Goal: Information Seeking & Learning: Learn about a topic

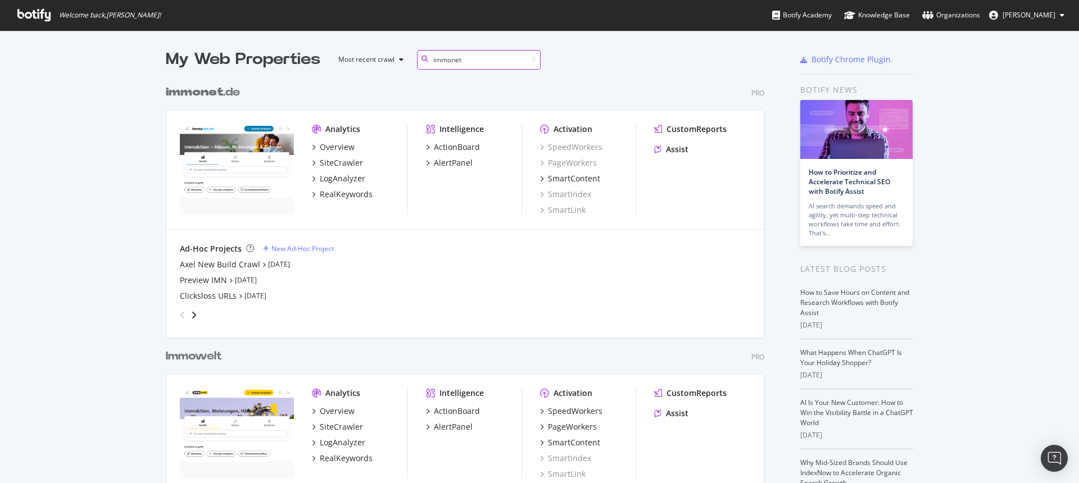
scroll to position [520, 599]
type input "immonet"
click at [336, 162] on div "SiteCrawler" at bounding box center [341, 162] width 43 height 11
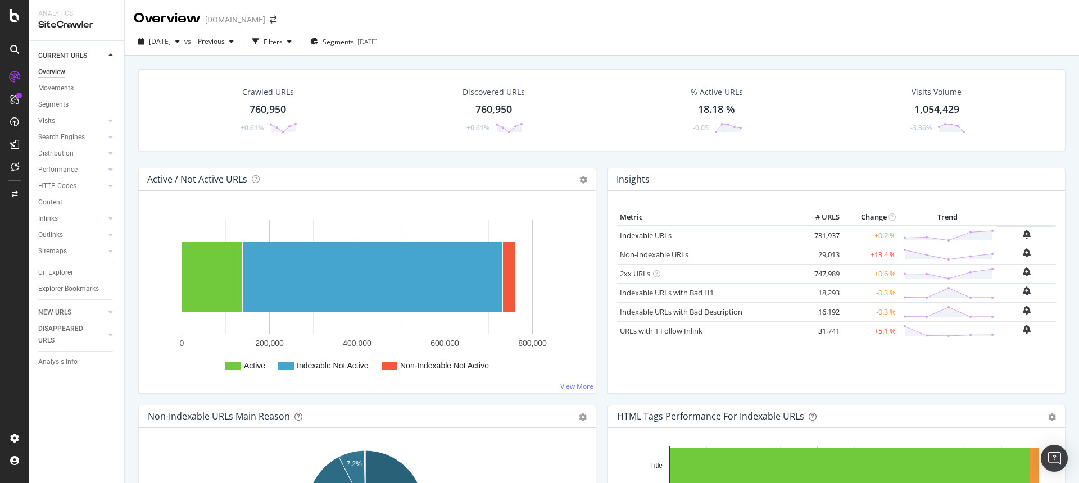
click at [278, 106] on div "760,950" at bounding box center [268, 109] width 37 height 15
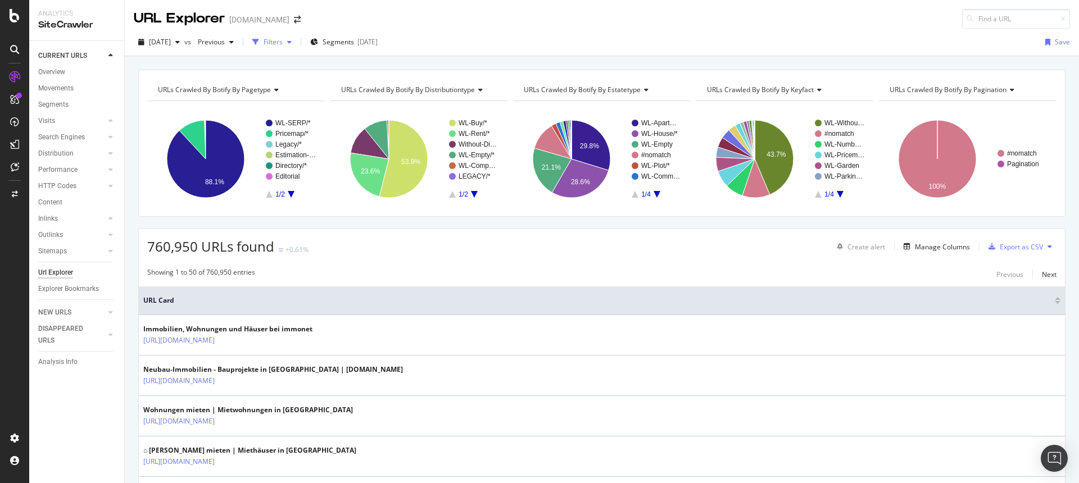
click at [283, 43] on div "Filters" at bounding box center [273, 42] width 19 height 10
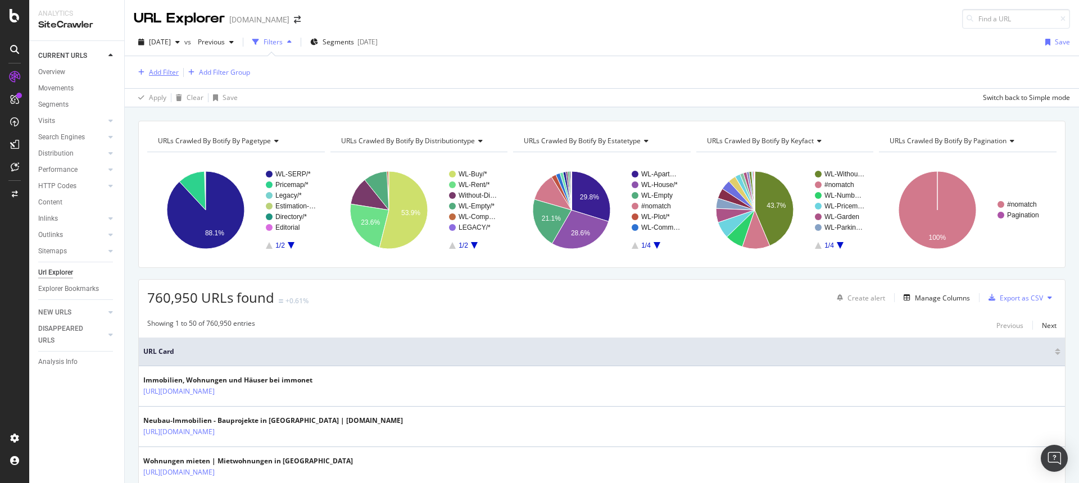
click at [174, 75] on div "Add Filter" at bounding box center [164, 72] width 30 height 10
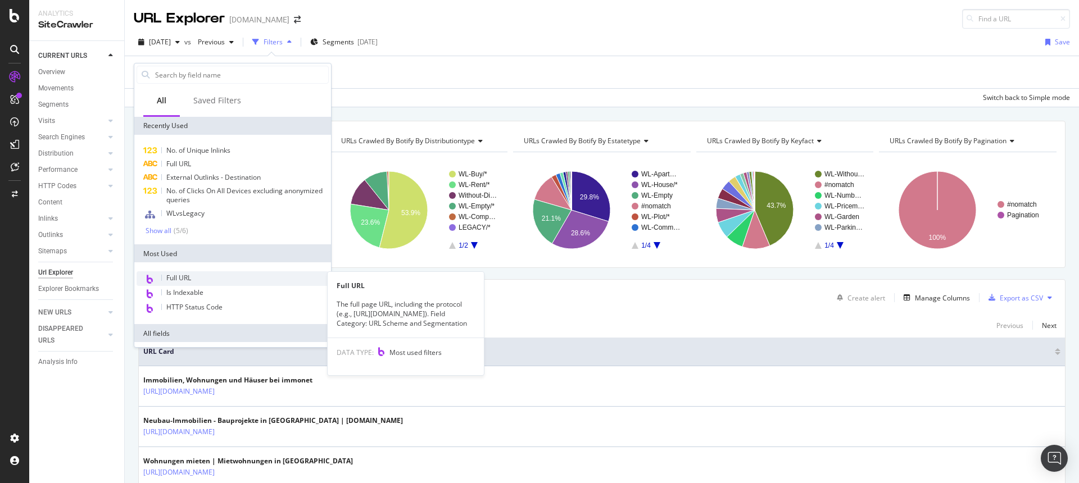
click at [181, 277] on span "Full URL" at bounding box center [178, 278] width 25 height 10
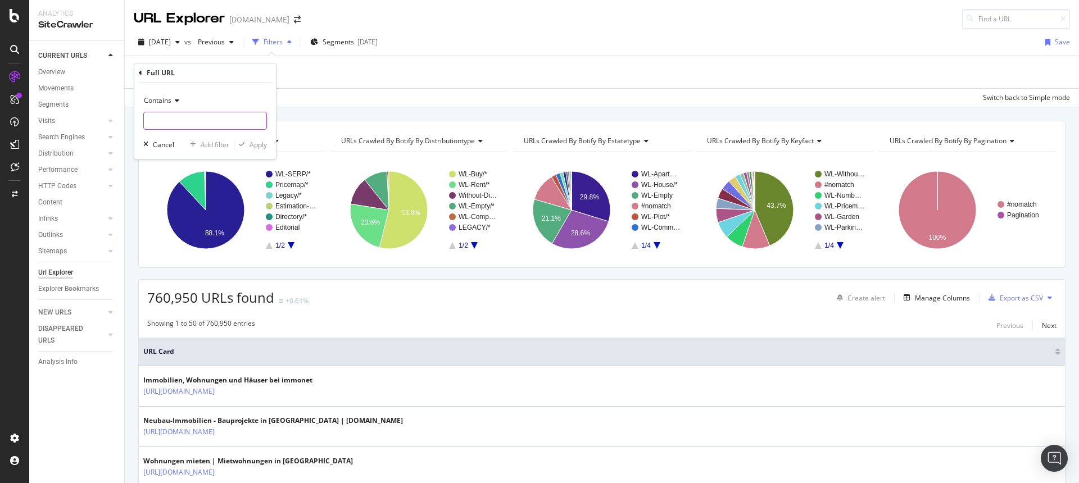
click at [193, 126] on input "text" at bounding box center [205, 121] width 123 height 18
paste input "[URL][DOMAIN_NAME]"
type input "[URL][DOMAIN_NAME]"
click at [261, 143] on div "Apply" at bounding box center [258, 145] width 17 height 10
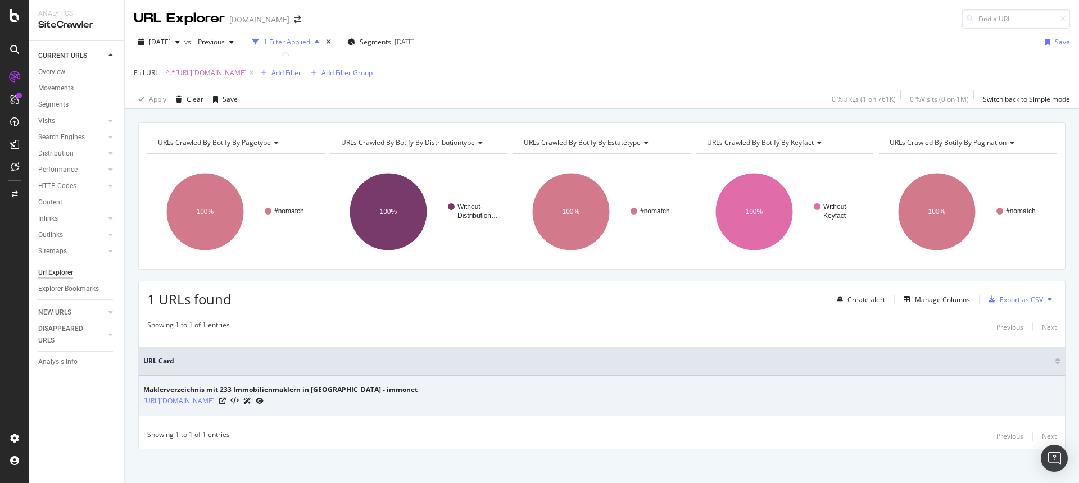
click at [264, 403] on icon at bounding box center [260, 401] width 8 height 7
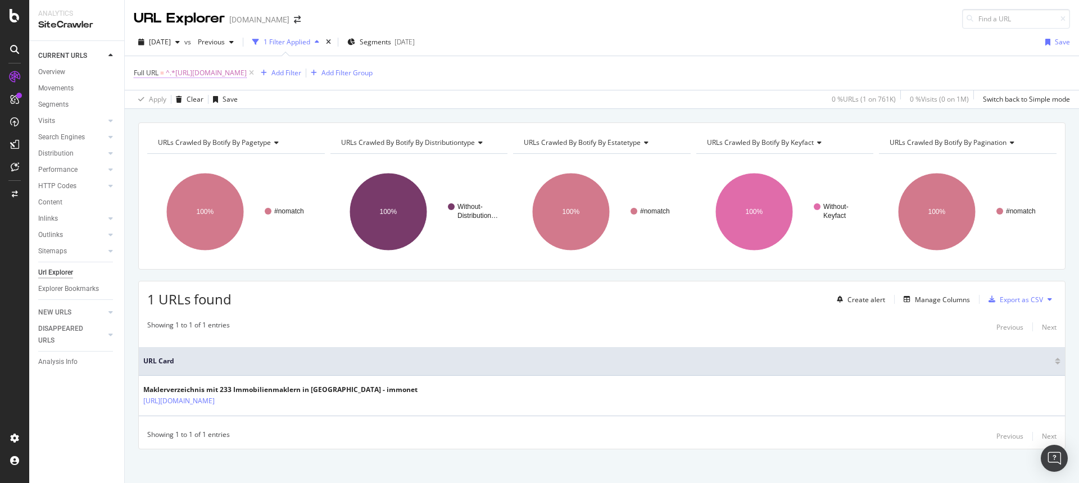
click at [247, 71] on span "^.*[URL][DOMAIN_NAME]" at bounding box center [206, 73] width 81 height 16
click at [217, 123] on input "[URL][DOMAIN_NAME]" at bounding box center [197, 120] width 106 height 18
click at [220, 122] on input "[URL][DOMAIN_NAME]" at bounding box center [197, 120] width 106 height 18
click at [224, 122] on input "[URL][DOMAIN_NAME]" at bounding box center [197, 120] width 106 height 18
click at [216, 121] on input "[URL]" at bounding box center [197, 120] width 106 height 18
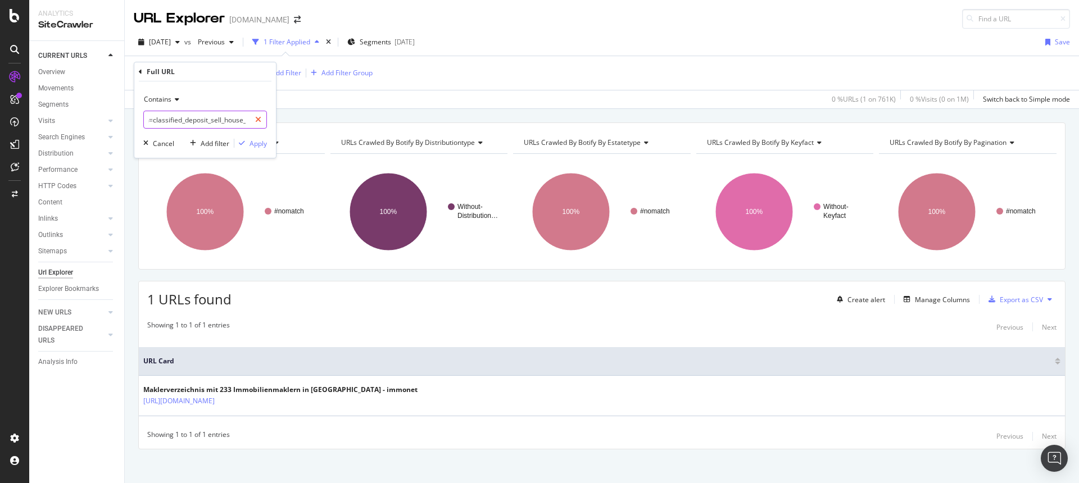
scroll to position [0, 156]
drag, startPoint x: 219, startPoint y: 123, endPoint x: 250, endPoint y: 123, distance: 31.5
click at [250, 123] on div "makler/[GEOGRAPHIC_DATA]/ad08de2181?m=classified_deposit_sell_house_landing_fin…" at bounding box center [205, 120] width 124 height 18
click at [211, 117] on input "makler/[GEOGRAPHIC_DATA]/ad08de2181?m=classified_deposit_sell_house_landing_fin…" at bounding box center [197, 120] width 106 height 18
click at [158, 121] on input "makler/[GEOGRAPHIC_DATA]/ad08de2181?m=classified_deposit_sell_house_landing_fin…" at bounding box center [197, 120] width 106 height 18
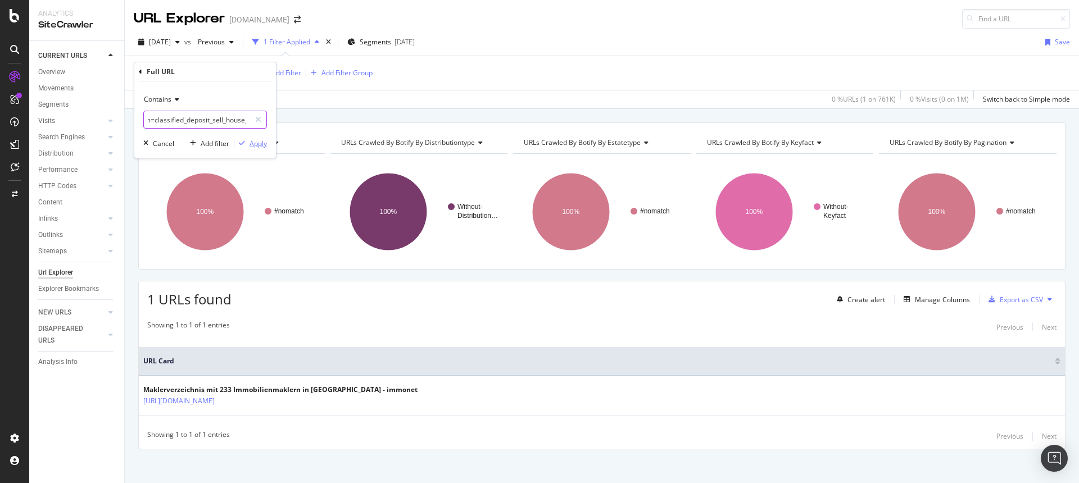
scroll to position [0, 28]
type input "makler/a?m=classified_deposit_sell_house_landing_find_agent"
click at [253, 142] on div "Apply" at bounding box center [258, 144] width 17 height 10
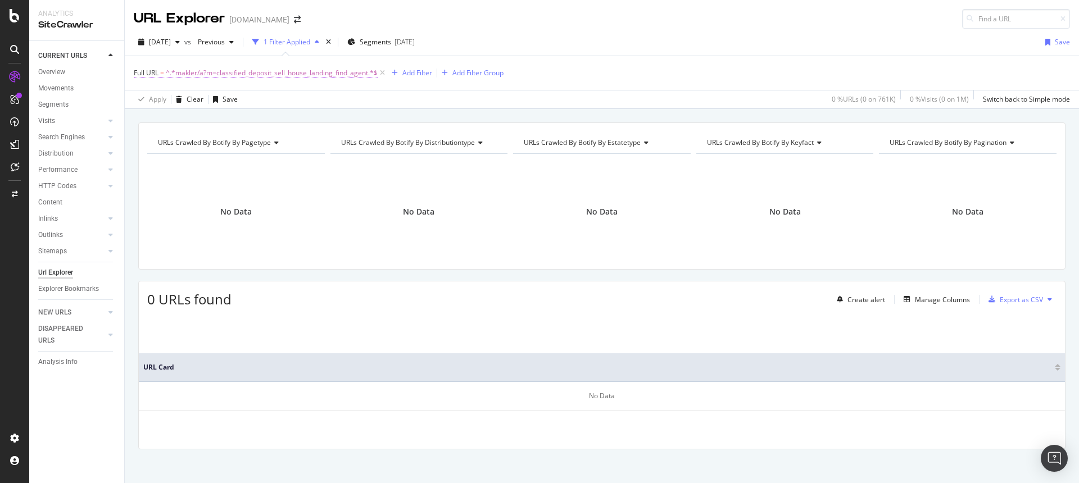
click at [269, 73] on span "^.*makler/a?m=classified_deposit_sell_house_landing_find_agent.*$" at bounding box center [272, 73] width 212 height 16
click at [178, 122] on input "makler/a?m=classified_deposit_sell_house_landing_find_agent" at bounding box center [197, 120] width 106 height 18
click at [171, 122] on input "makler/a?m=classified_deposit_sell_house_landing_find_agent" at bounding box center [197, 120] width 106 height 18
drag, startPoint x: 183, startPoint y: 121, endPoint x: 128, endPoint y: 120, distance: 55.1
click at [128, 120] on body "Analytics SiteCrawler CURRENT URLS Overview Movements Segments Visits Analysis …" at bounding box center [539, 241] width 1079 height 483
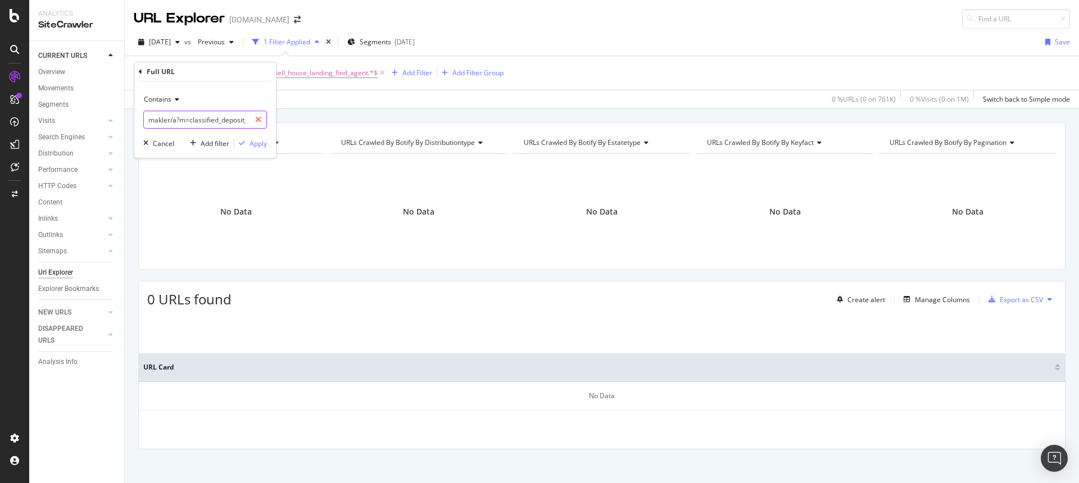
click at [257, 121] on icon at bounding box center [258, 120] width 6 height 8
click at [212, 124] on input "text" at bounding box center [205, 120] width 123 height 18
paste input "?m=classified_deposit_sell_house_landing_find_agent"
type input "?m=classified_deposit_sell_house_landing_find_agent"
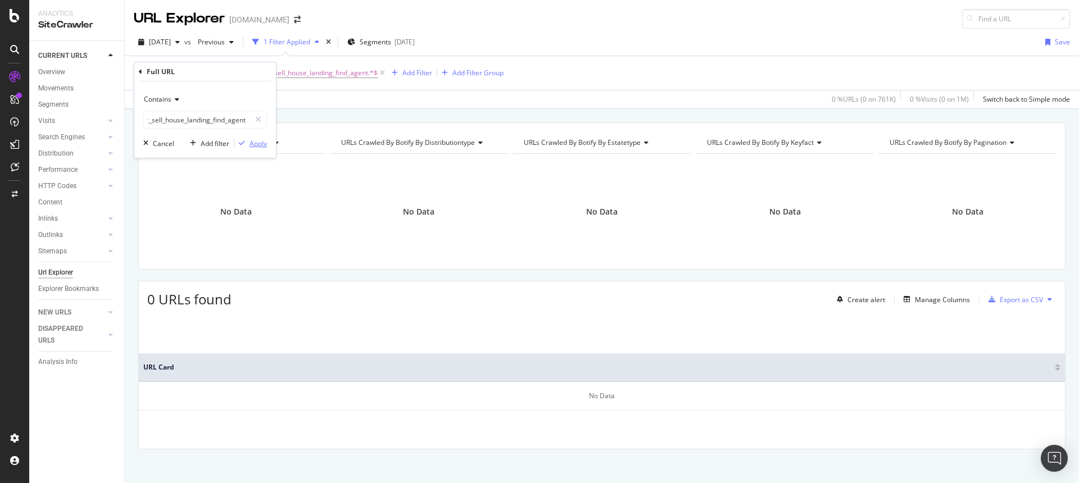
click at [251, 142] on div "Apply" at bounding box center [258, 144] width 17 height 10
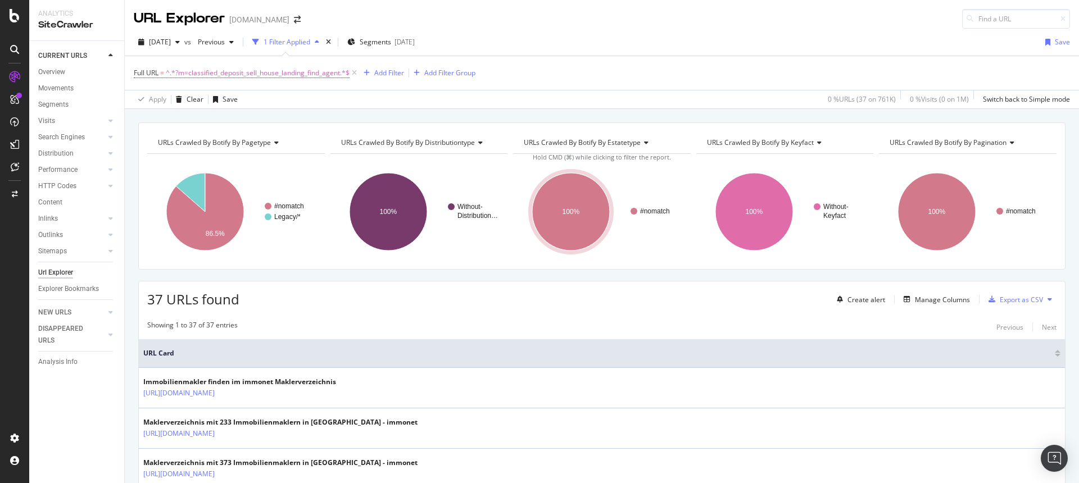
scroll to position [2, 0]
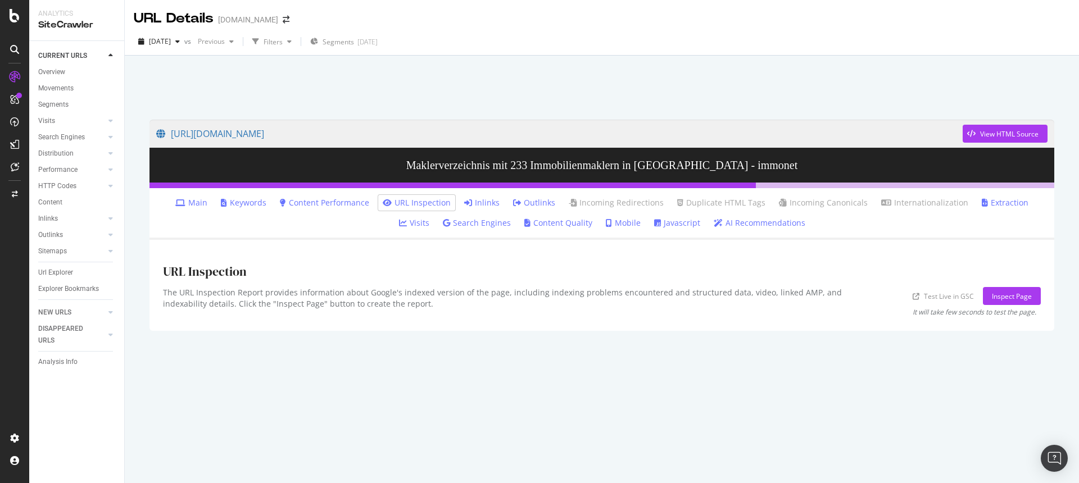
click at [477, 205] on link "Inlinks" at bounding box center [481, 202] width 35 height 11
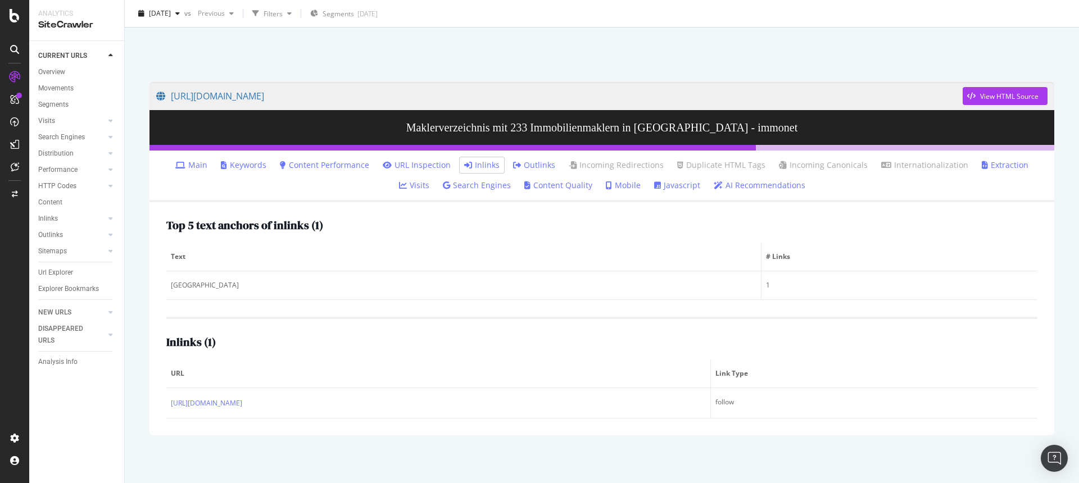
scroll to position [40, 0]
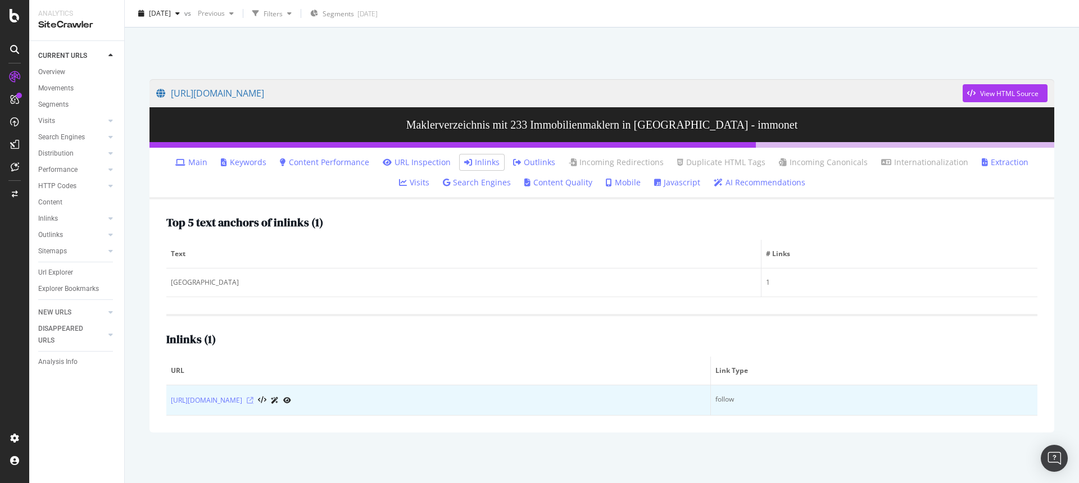
click at [253, 402] on icon at bounding box center [250, 400] width 7 height 7
